Goal: Task Accomplishment & Management: Manage account settings

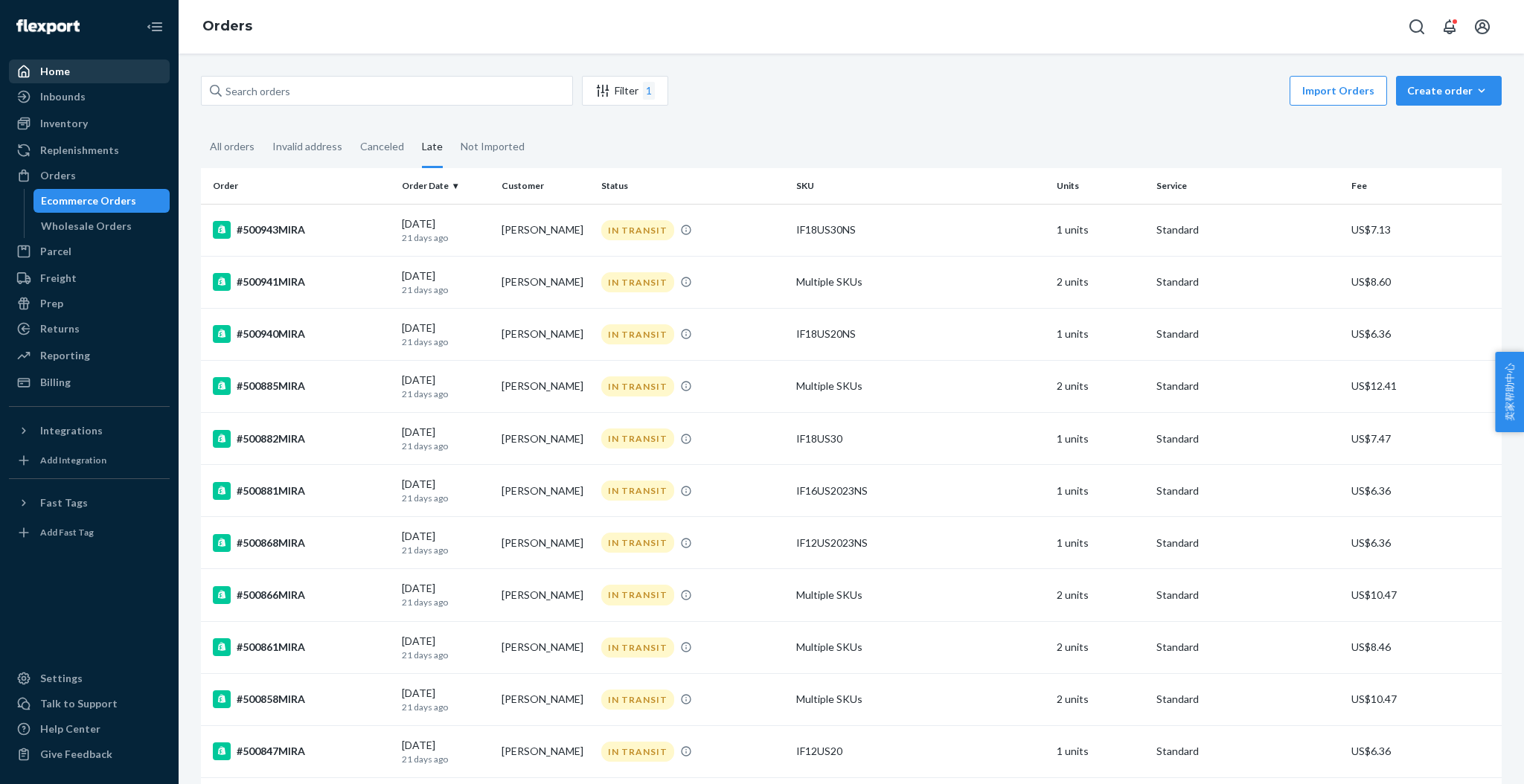
click at [59, 78] on div "Home" at bounding box center [55, 71] width 30 height 15
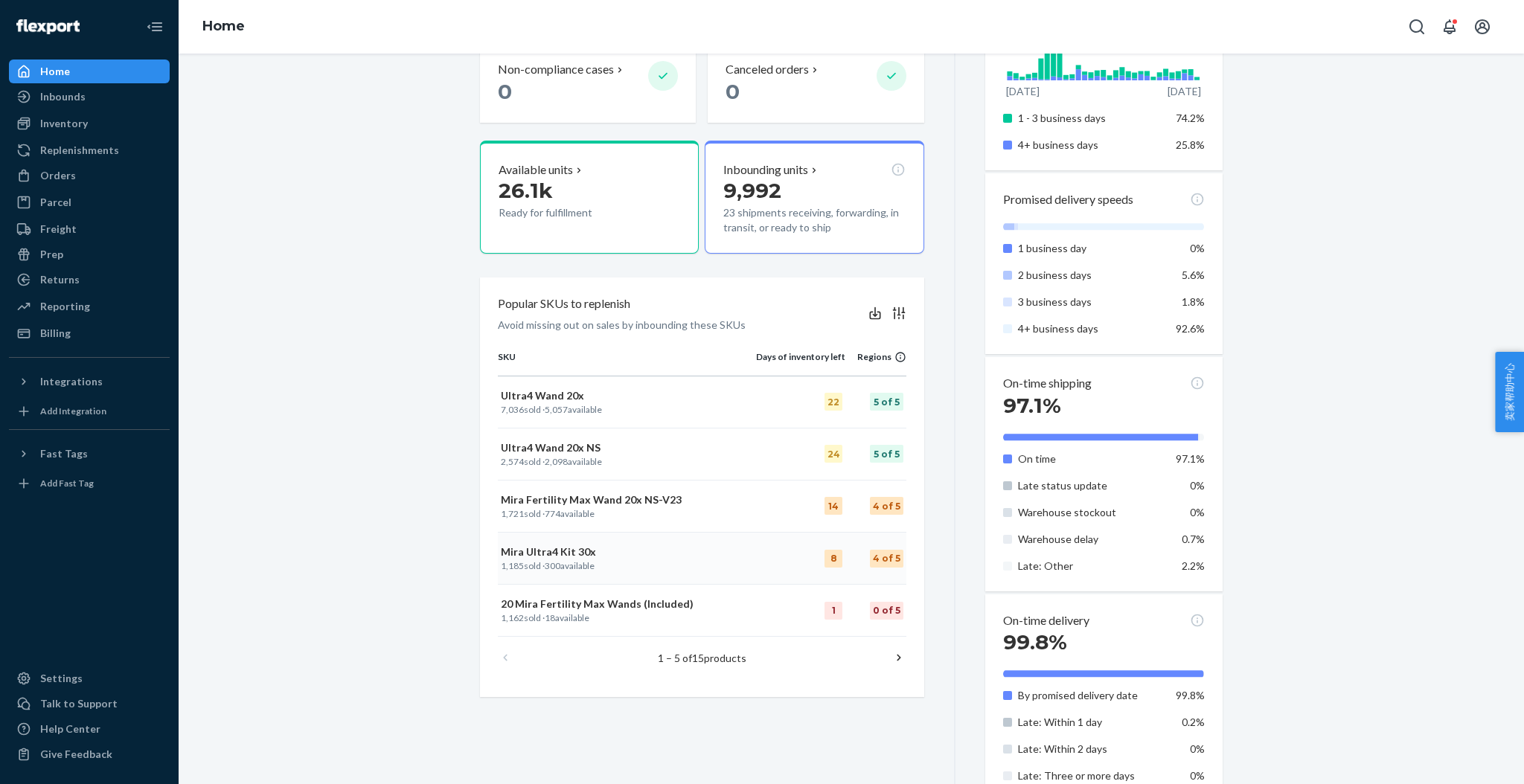
scroll to position [396, 0]
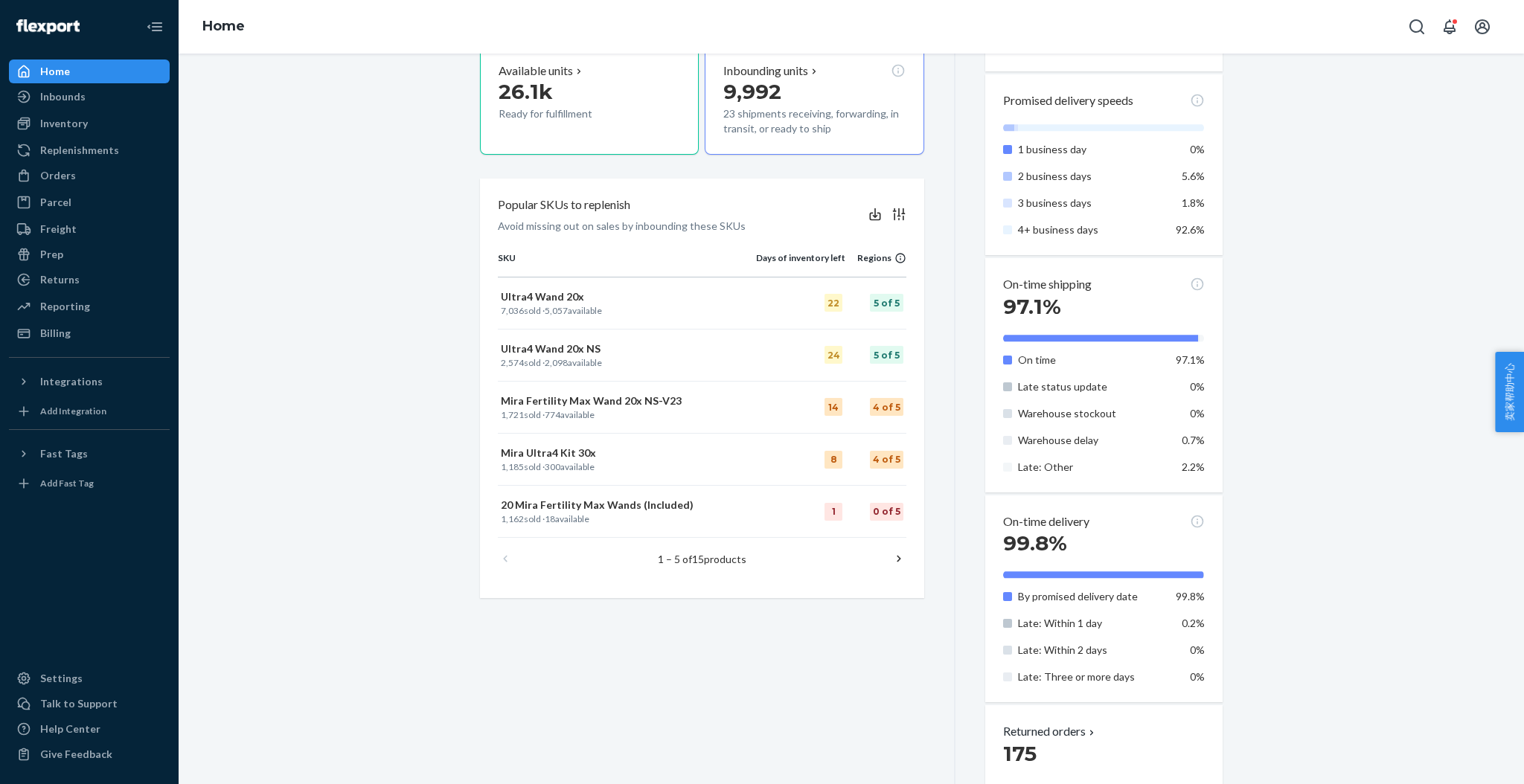
click at [894, 557] on icon at bounding box center [898, 559] width 15 height 15
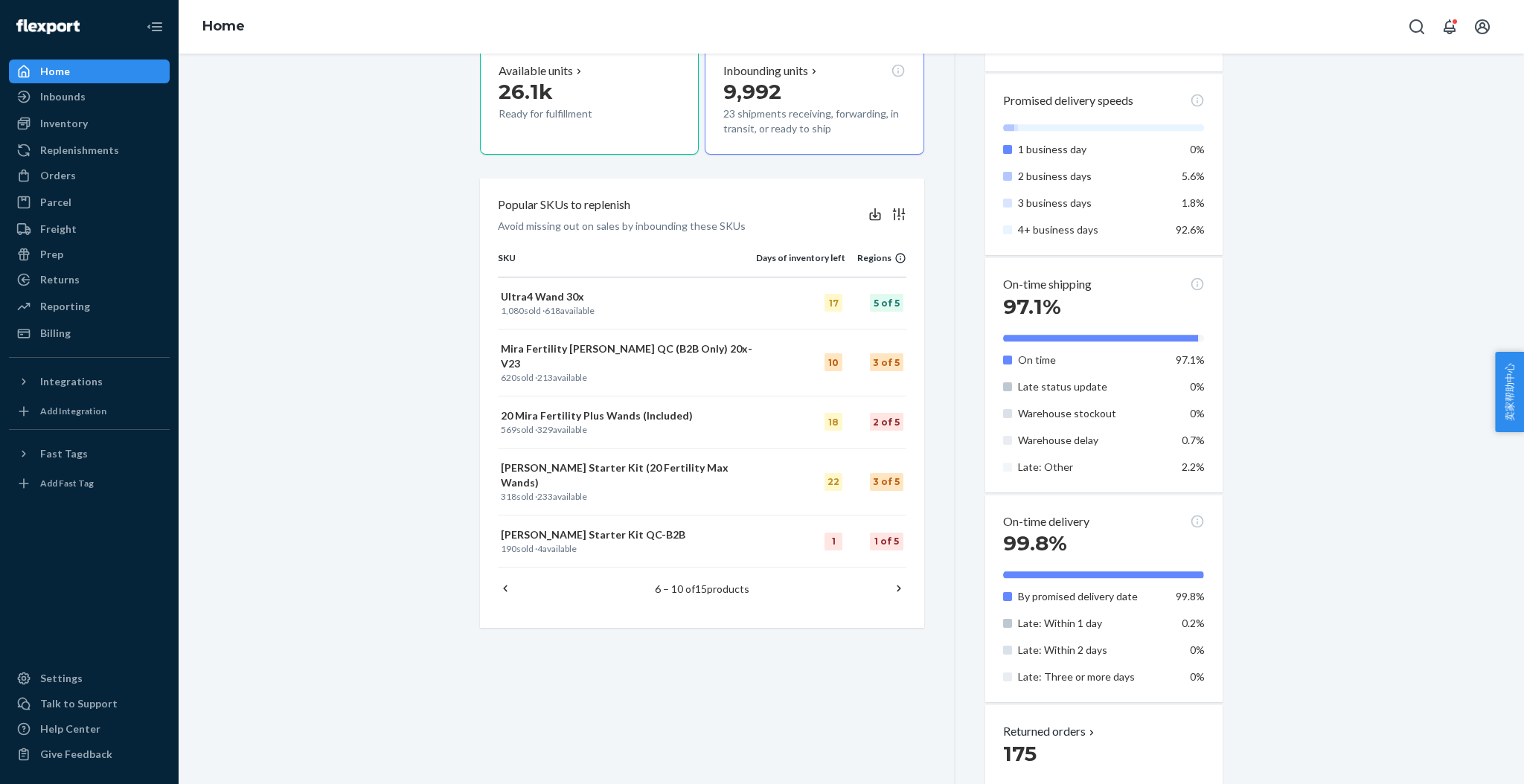
click at [893, 581] on icon at bounding box center [898, 588] width 15 height 15
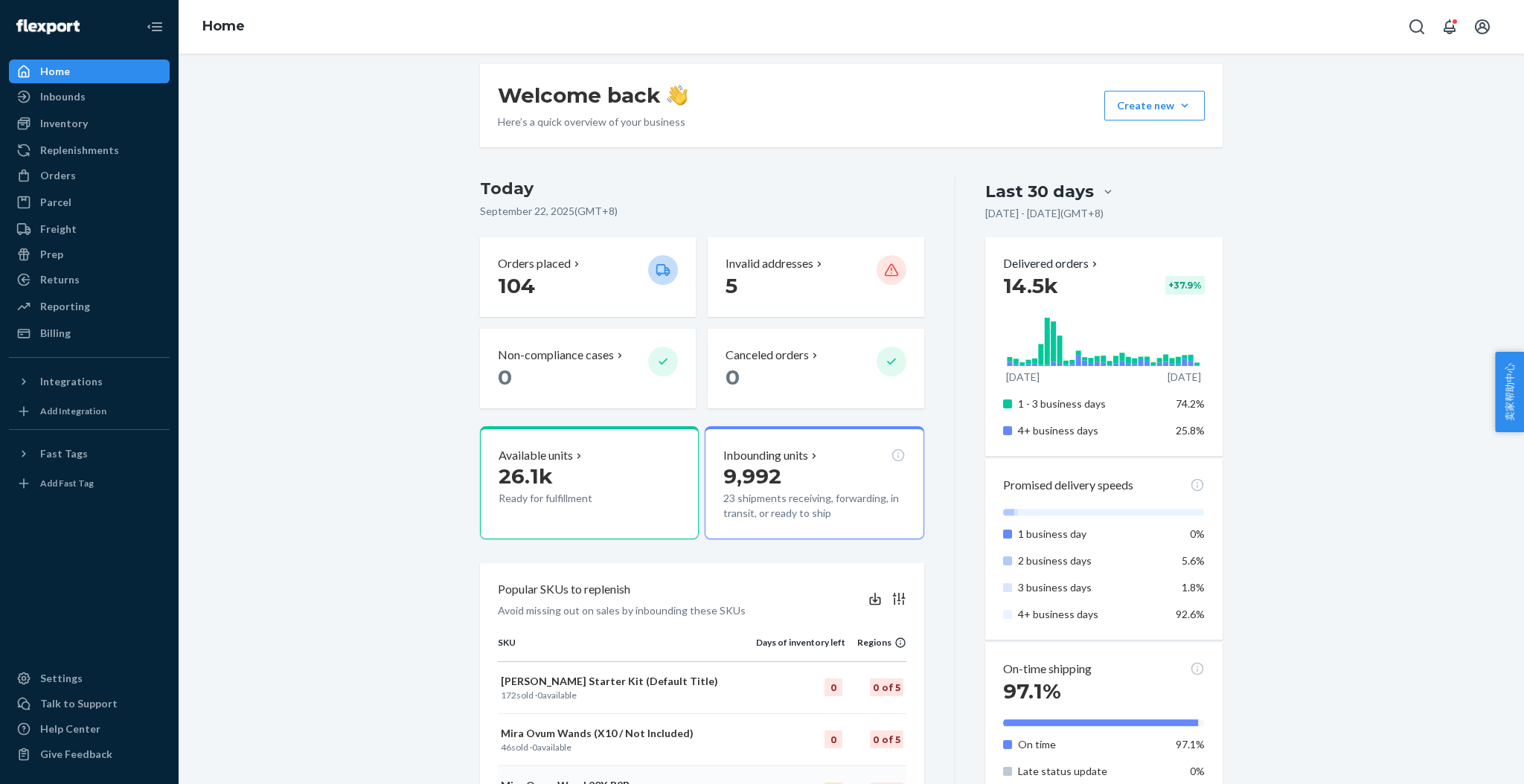
scroll to position [0, 0]
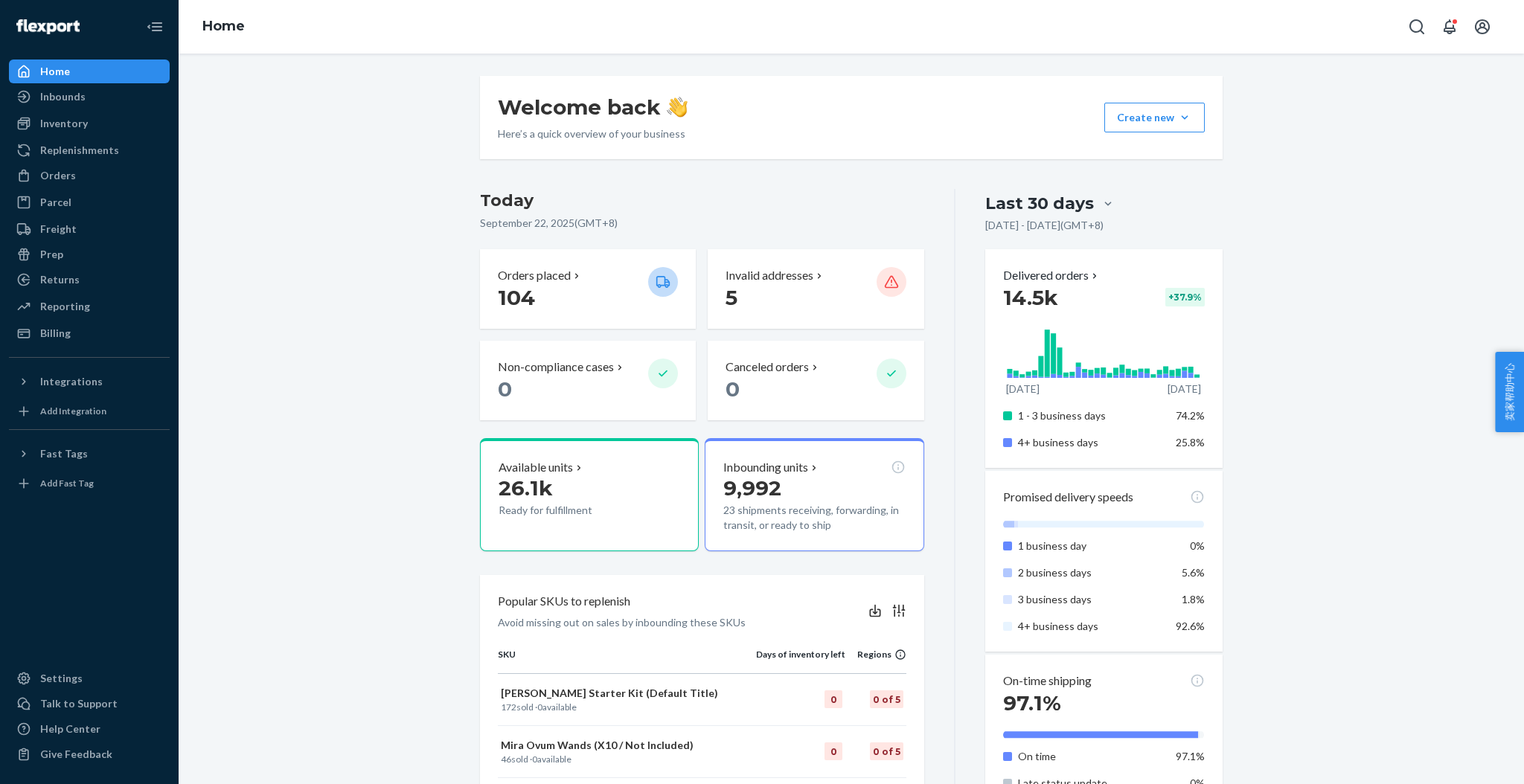
click at [349, 226] on div "Welcome back Here’s a quick overview of your business Create new Create new inb…" at bounding box center [851, 777] width 1323 height 1402
click at [726, 279] on p "Invalid addresses" at bounding box center [770, 275] width 88 height 17
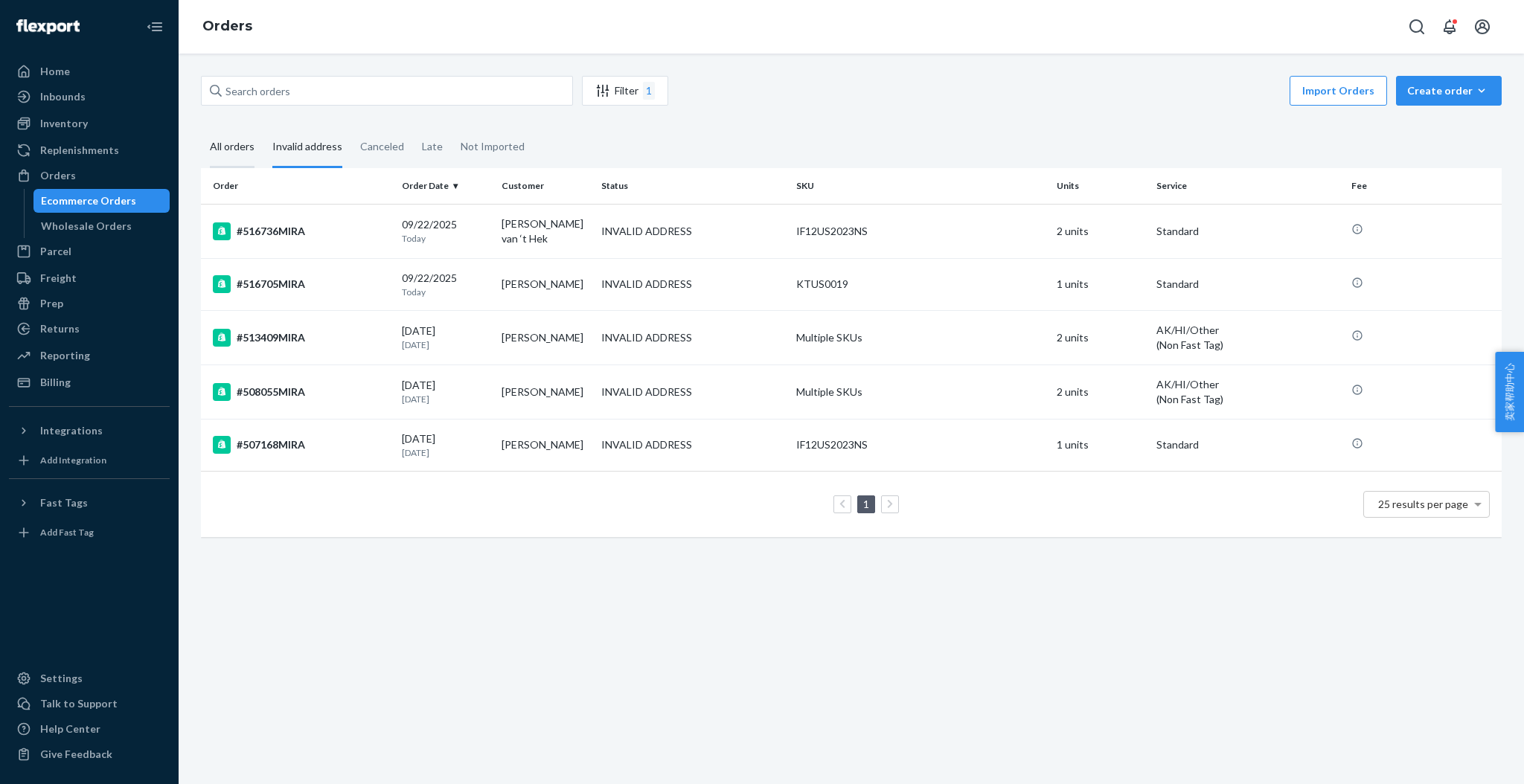
click at [228, 148] on div "All orders" at bounding box center [232, 147] width 45 height 41
click at [201, 127] on input "All orders" at bounding box center [201, 127] width 0 height 0
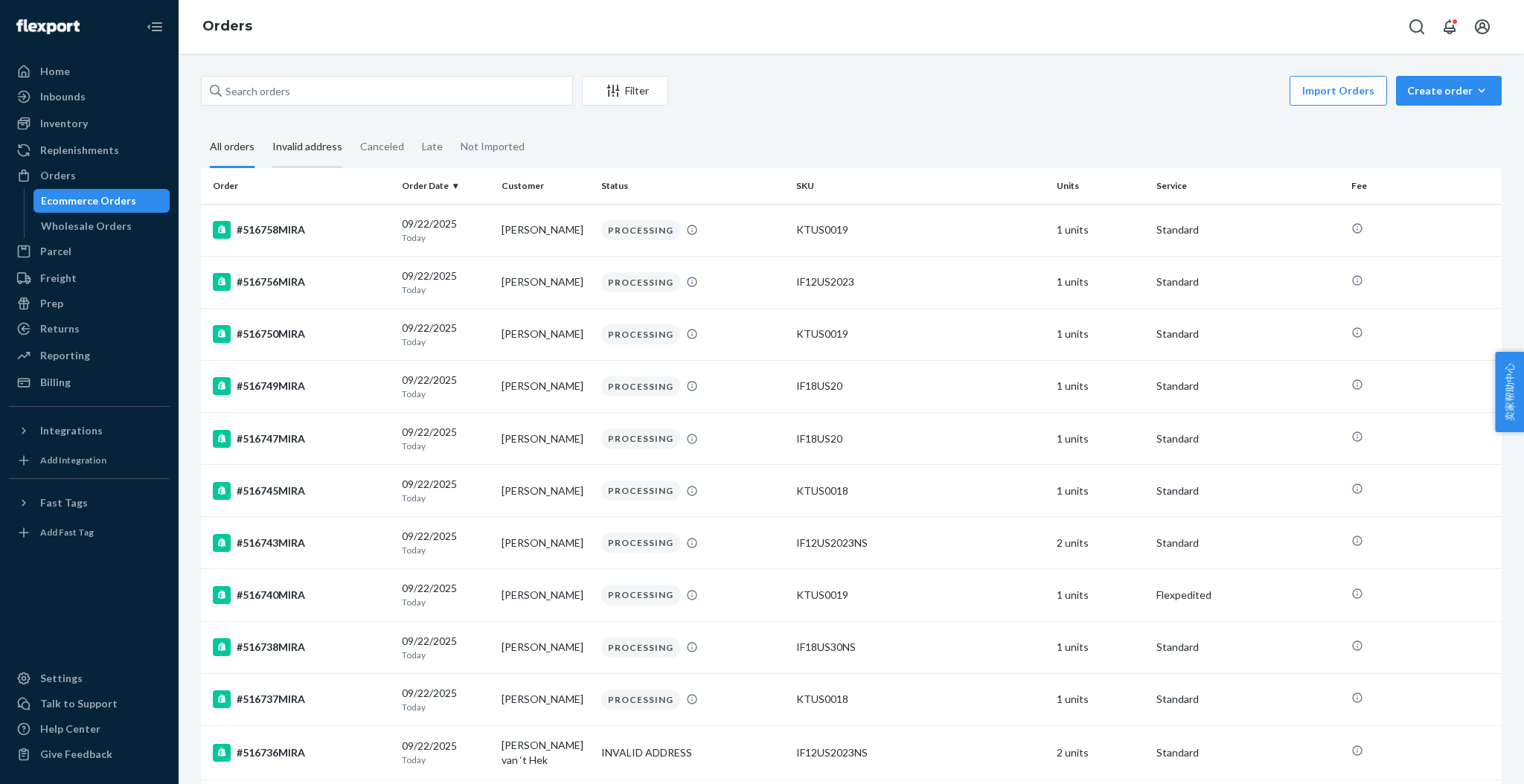
click at [314, 139] on div "Invalid address" at bounding box center [307, 147] width 70 height 41
click at [263, 127] on input "Invalid address" at bounding box center [263, 127] width 0 height 0
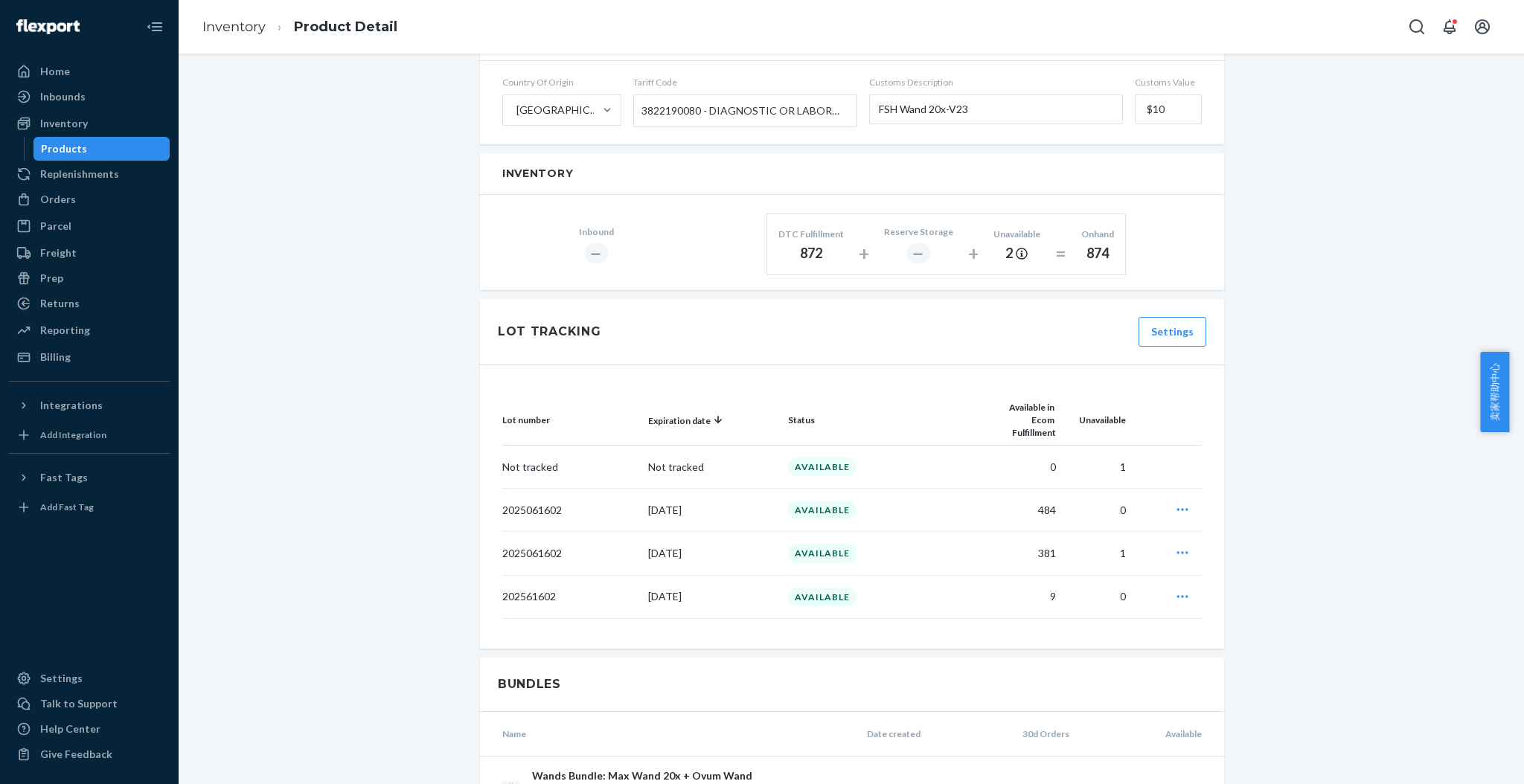
scroll to position [826, 0]
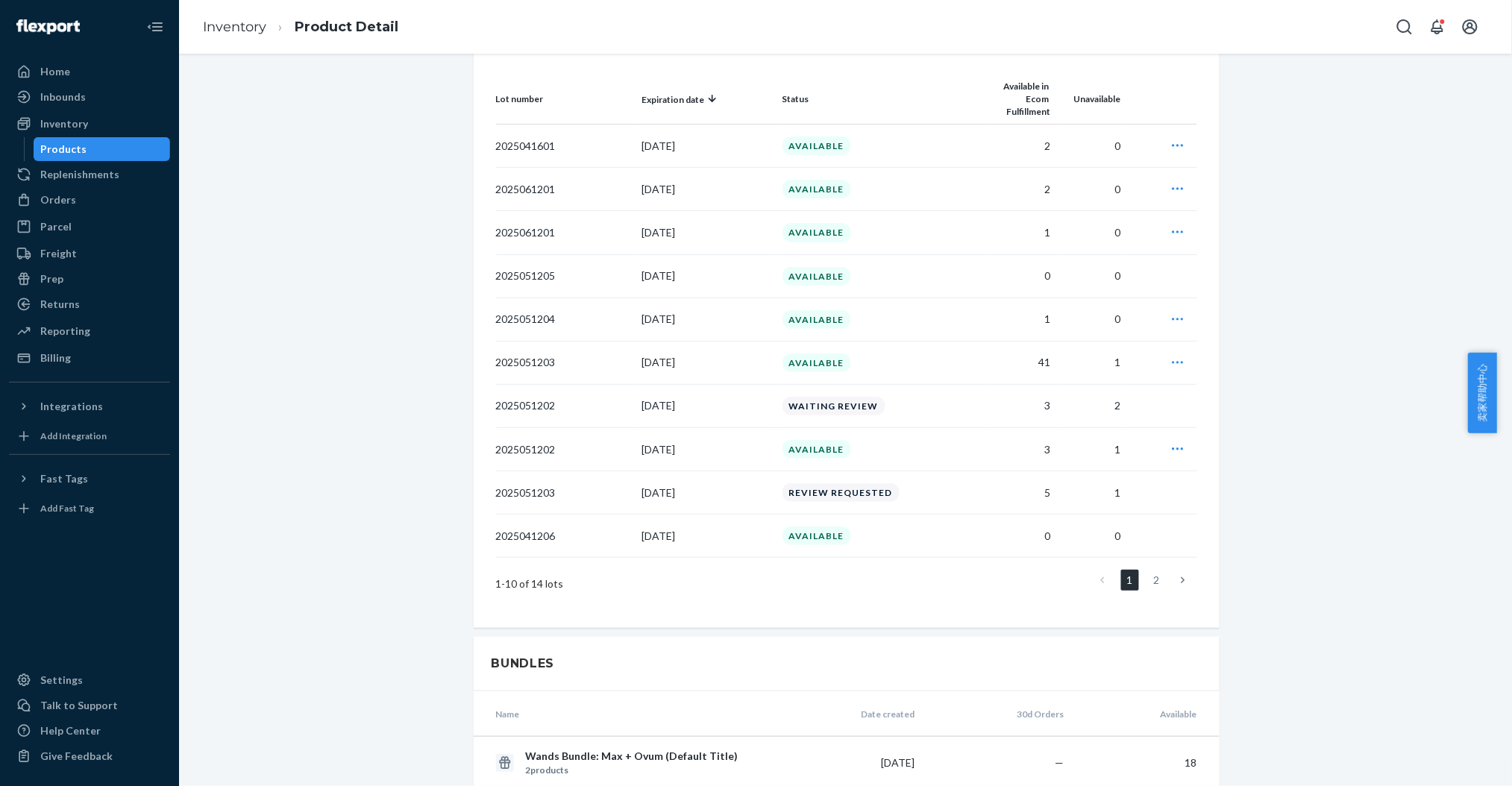
scroll to position [1193, 0]
